Goal: Information Seeking & Learning: Learn about a topic

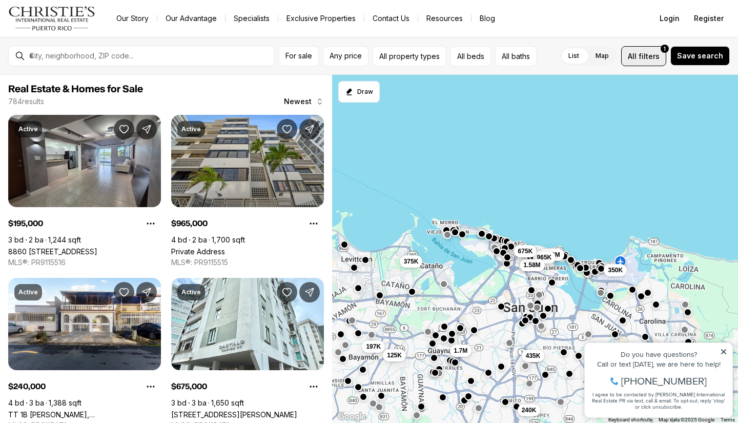
click at [645, 54] on span "filters" at bounding box center [648, 56] width 21 height 11
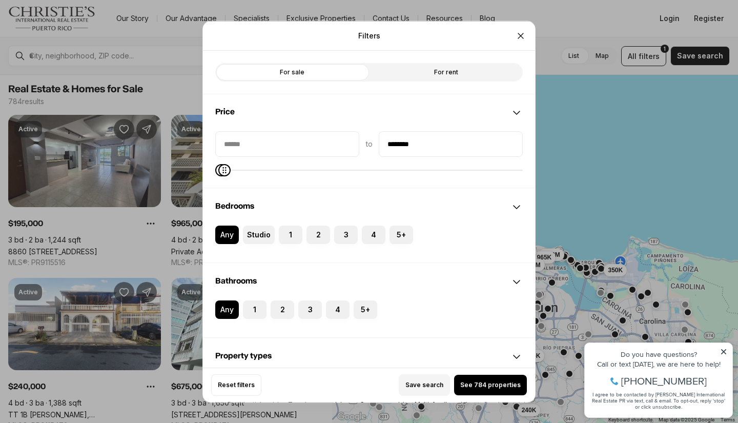
type input "********"
click at [220, 174] on icon "Maximum" at bounding box center [224, 169] width 8 height 8
click at [477, 381] on span "See 85 properties" at bounding box center [491, 385] width 56 height 8
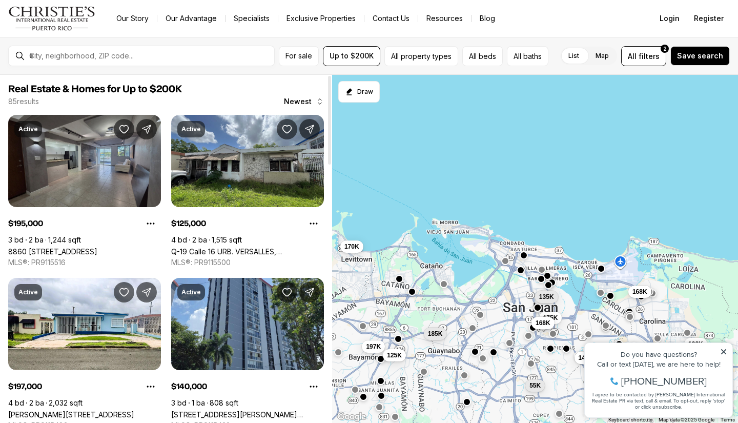
click at [78, 247] on link "8860 PASEO DEL REY #H-102, CAROLINA PR, 00987" at bounding box center [52, 251] width 89 height 9
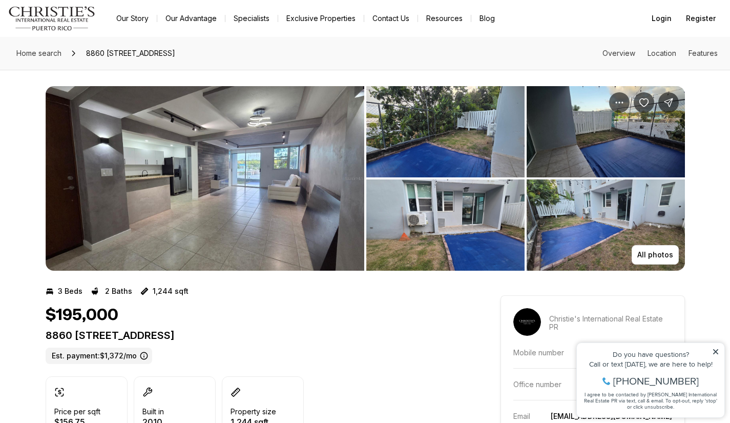
click at [344, 157] on img "View image gallery" at bounding box center [205, 178] width 319 height 184
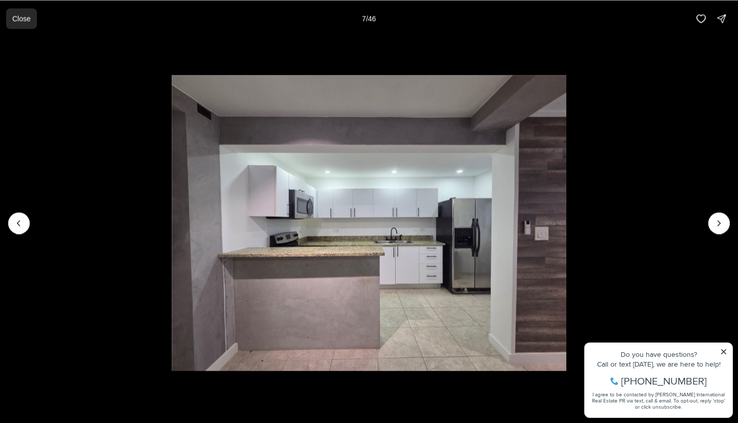
click at [17, 18] on p "Close" at bounding box center [21, 18] width 18 height 8
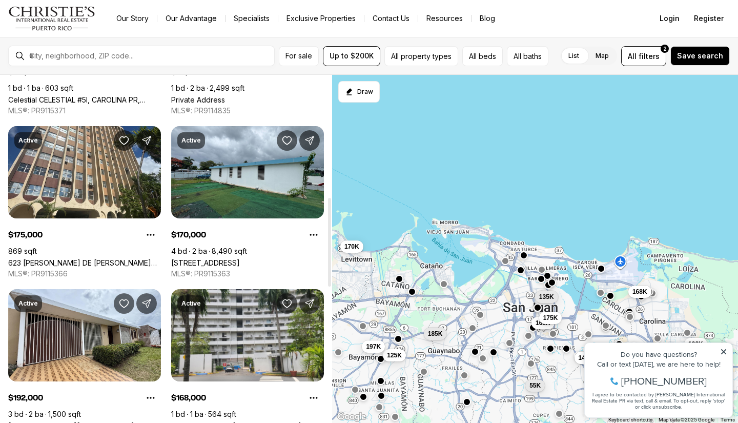
scroll to position [478, 0]
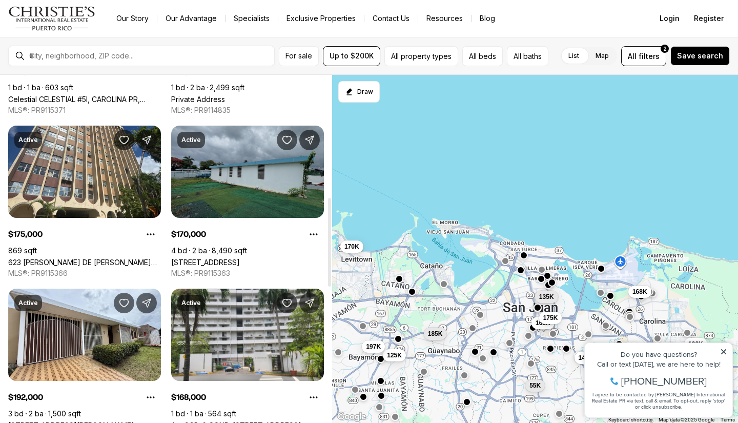
click at [240, 258] on link "3455 PASEO COSTA, TOA BAJA PR, 00949" at bounding box center [205, 262] width 69 height 9
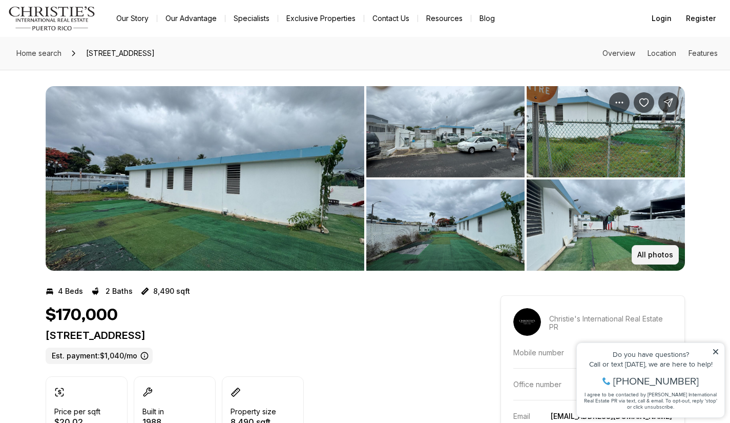
click at [654, 255] on p "All photos" at bounding box center [655, 254] width 36 height 8
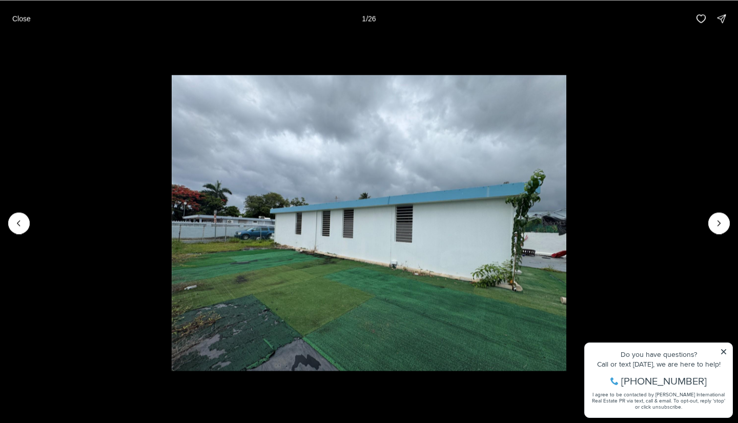
click at [377, 271] on img "1 of 26" at bounding box center [369, 223] width 394 height 296
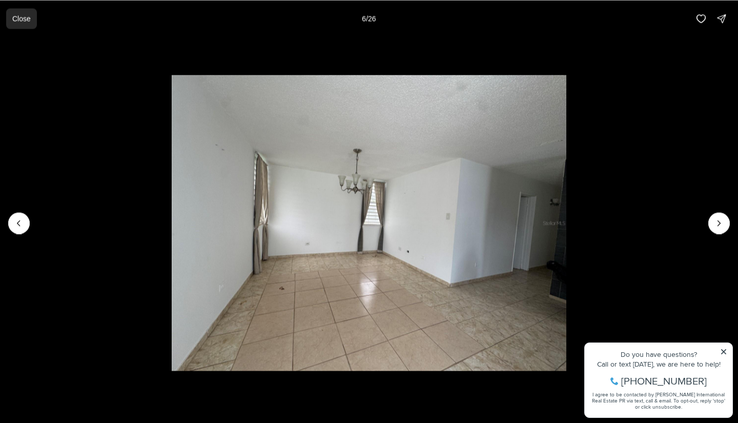
click at [19, 18] on p "Close" at bounding box center [21, 18] width 18 height 8
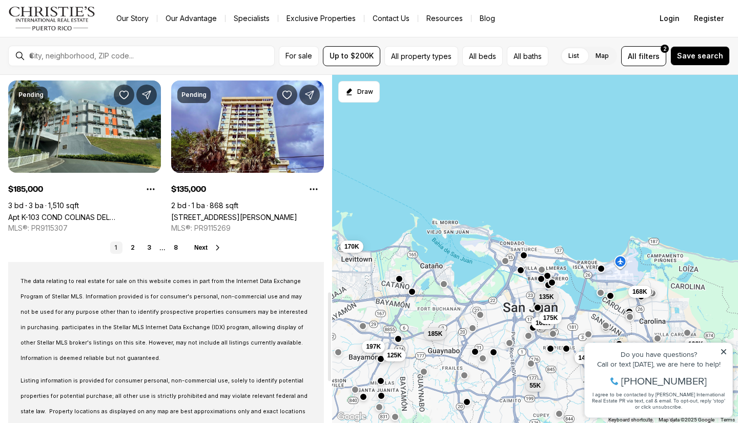
scroll to position [849, 0]
click at [133, 246] on link "2" at bounding box center [133, 247] width 12 height 12
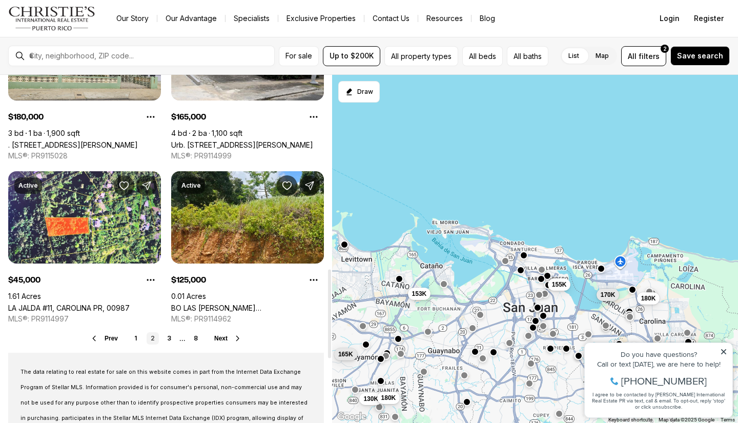
scroll to position [759, 0]
click at [167, 339] on link "3" at bounding box center [169, 337] width 12 height 12
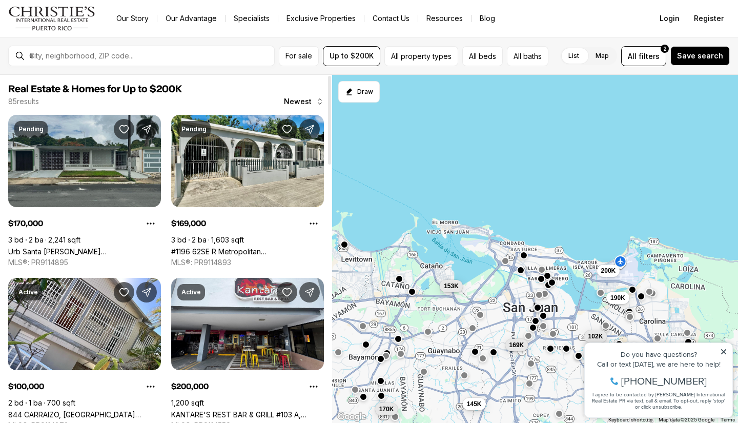
click at [75, 247] on link "Urb Santa Juanita PEDREIRA ST #WC-14, BAYAMON PR, 00956" at bounding box center [84, 251] width 153 height 9
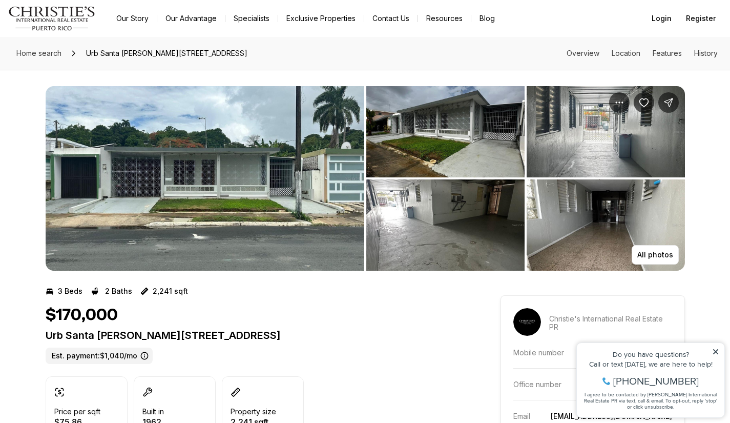
click at [254, 158] on img "View image gallery" at bounding box center [205, 178] width 319 height 184
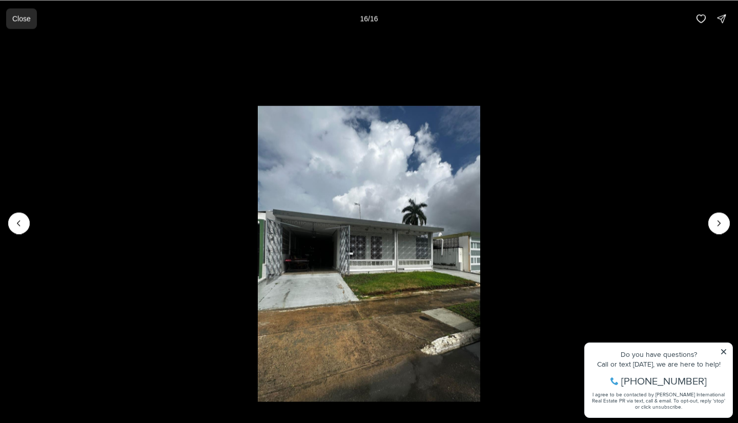
click at [24, 22] on p "Close" at bounding box center [21, 18] width 18 height 8
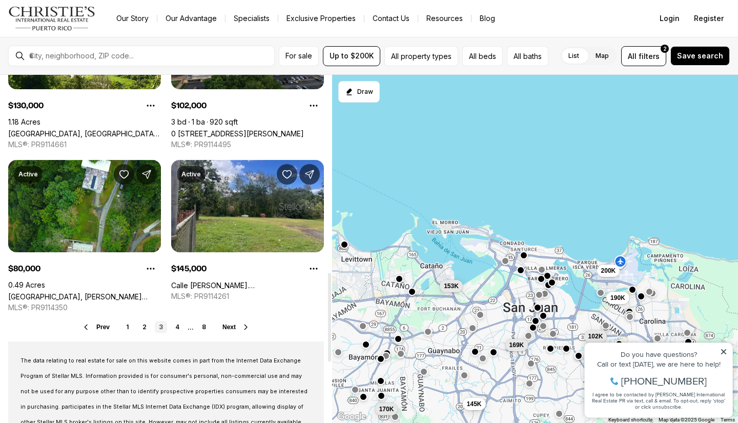
scroll to position [772, 0]
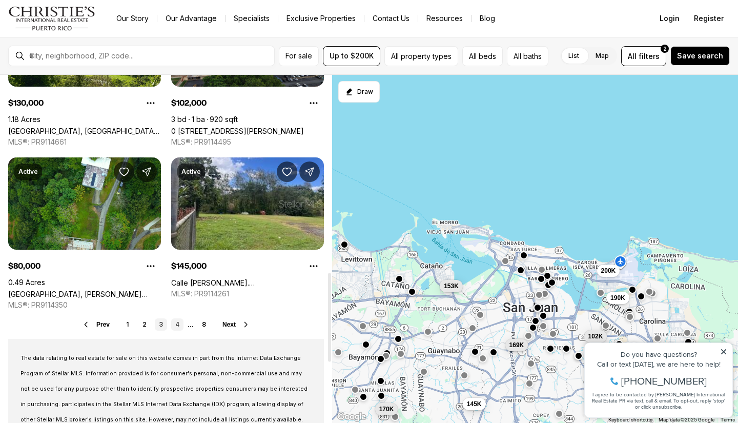
click at [178, 323] on link "4" at bounding box center [177, 324] width 12 height 12
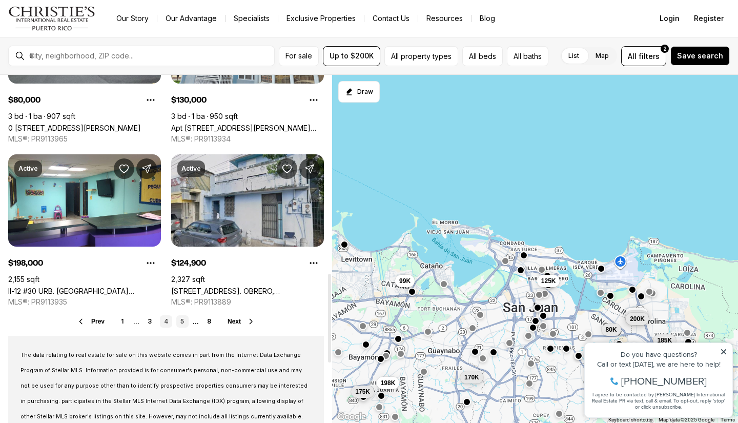
scroll to position [775, 0]
click at [185, 321] on link "5" at bounding box center [182, 321] width 12 height 12
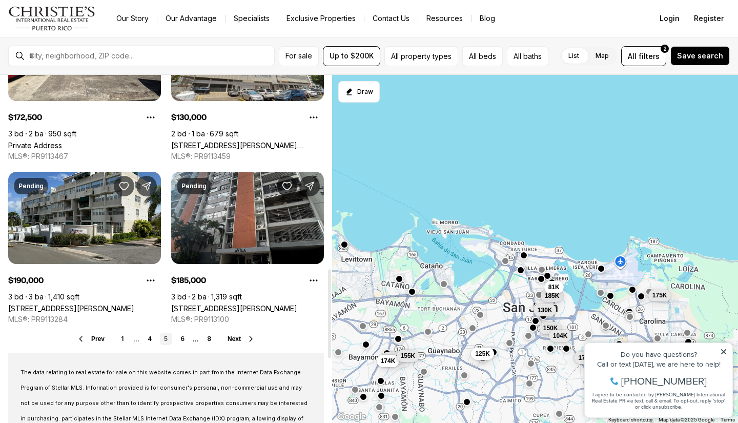
scroll to position [758, 0]
click at [180, 338] on link "6" at bounding box center [182, 338] width 12 height 12
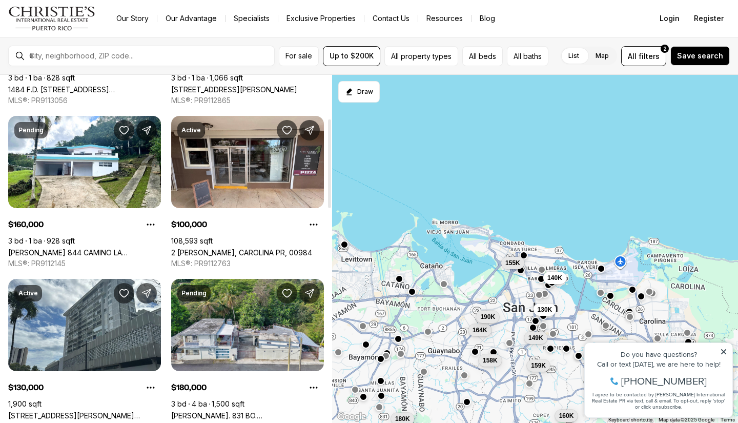
scroll to position [161, 0]
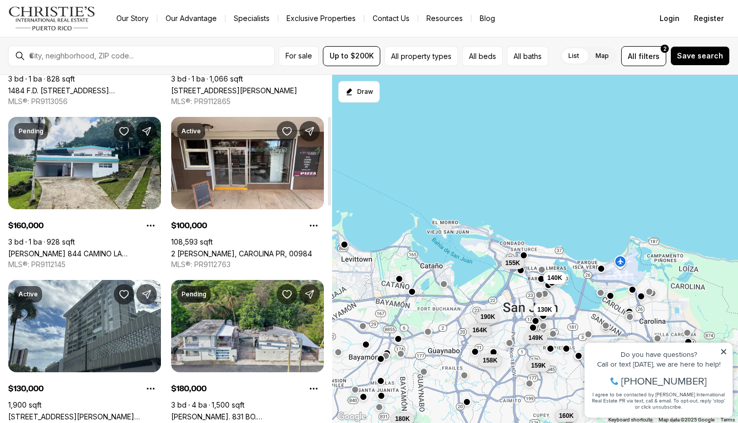
click at [89, 249] on link "[PERSON_NAME] 844 CAMINO LA [DEMOGRAPHIC_DATA], [GEOGRAPHIC_DATA][PERSON_NAME],…" at bounding box center [84, 253] width 153 height 9
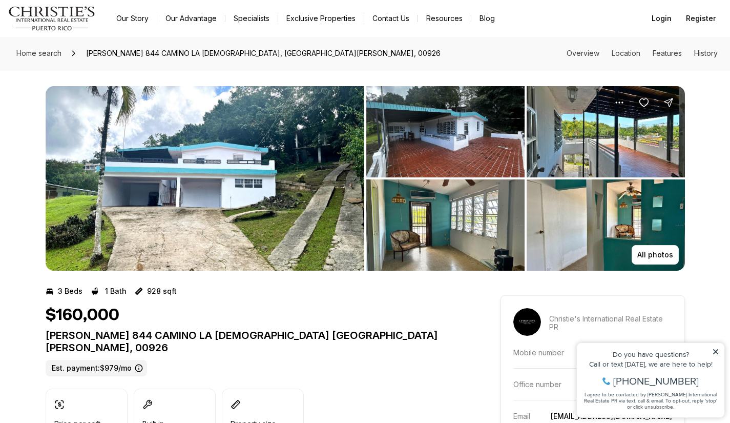
click at [346, 186] on img "View image gallery" at bounding box center [205, 178] width 319 height 184
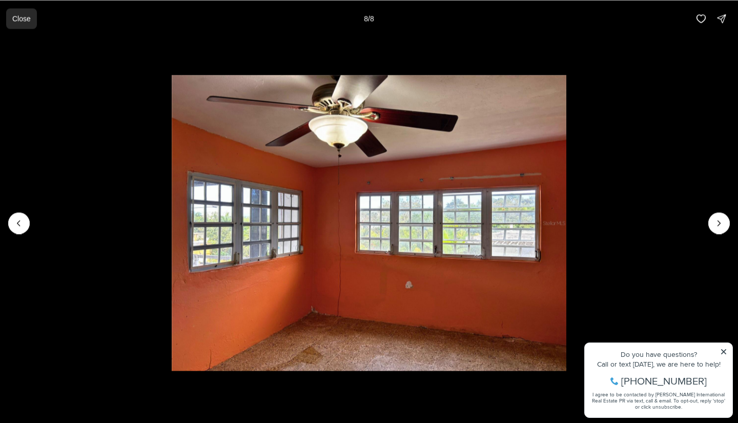
click at [23, 24] on button "Close" at bounding box center [21, 18] width 31 height 20
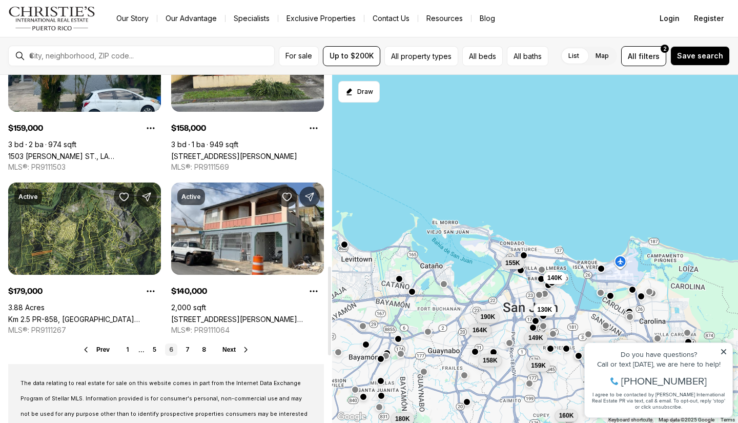
scroll to position [780, 0]
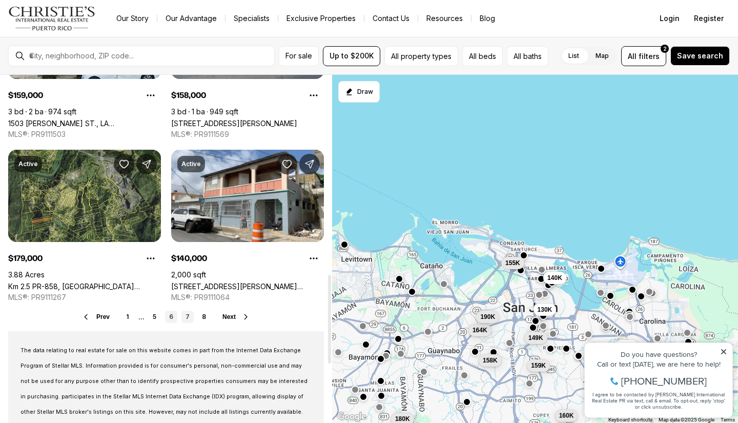
click at [185, 317] on link "7" at bounding box center [187, 316] width 12 height 12
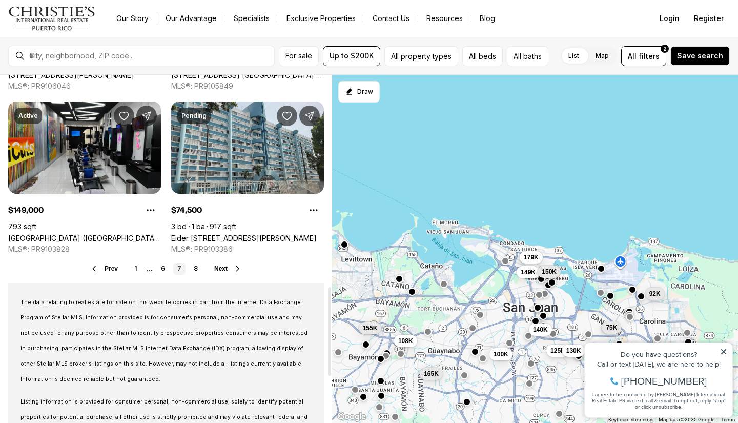
scroll to position [828, 0]
click at [196, 269] on link "8" at bounding box center [196, 268] width 12 height 12
